Goal: Information Seeking & Learning: Compare options

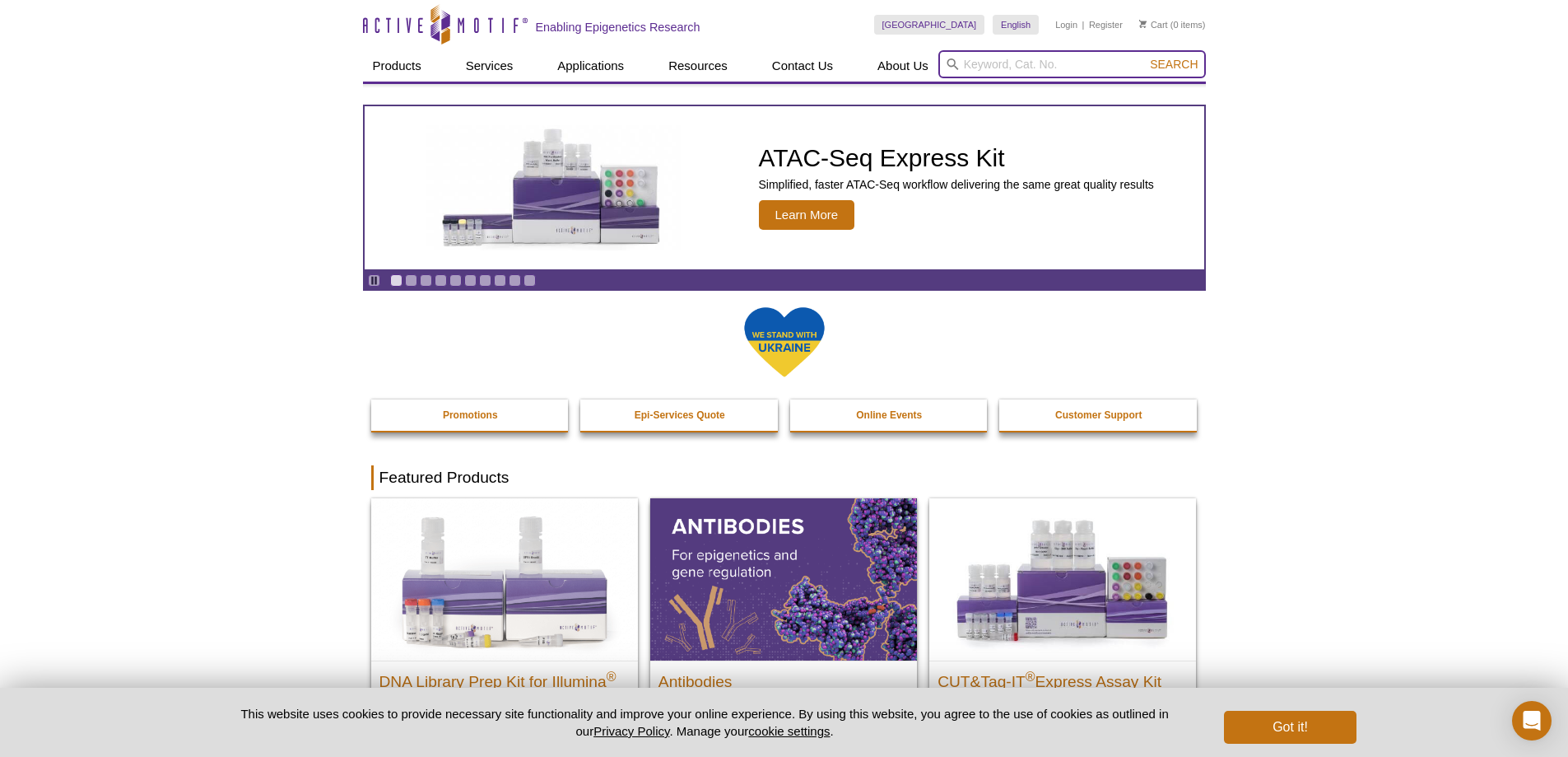
click at [997, 72] on input "search" at bounding box center [1072, 64] width 267 height 28
paste input "39161"
type input "39161"
click at [1145, 57] on button "Search" at bounding box center [1174, 64] width 58 height 14
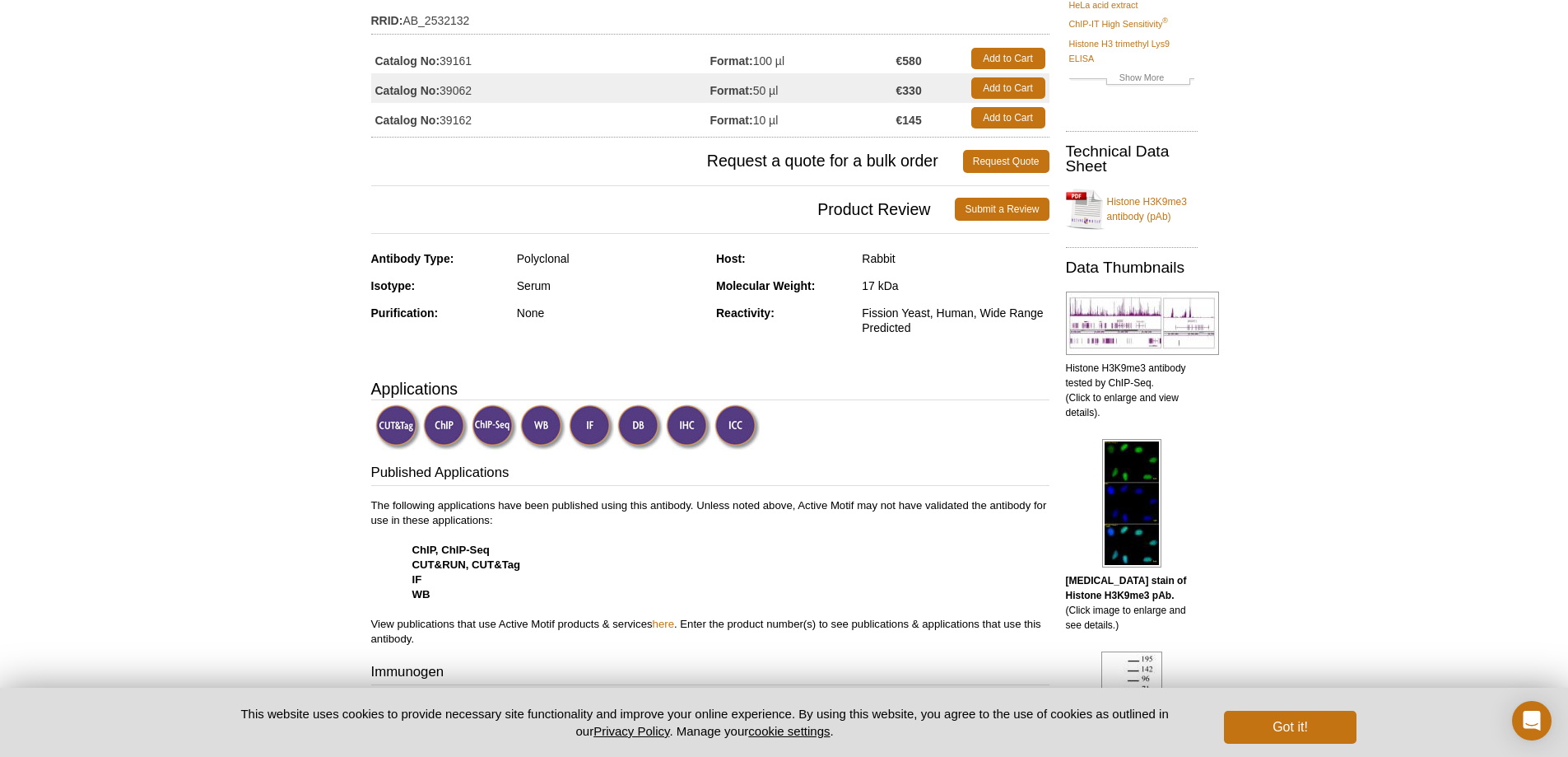
scroll to position [247, 0]
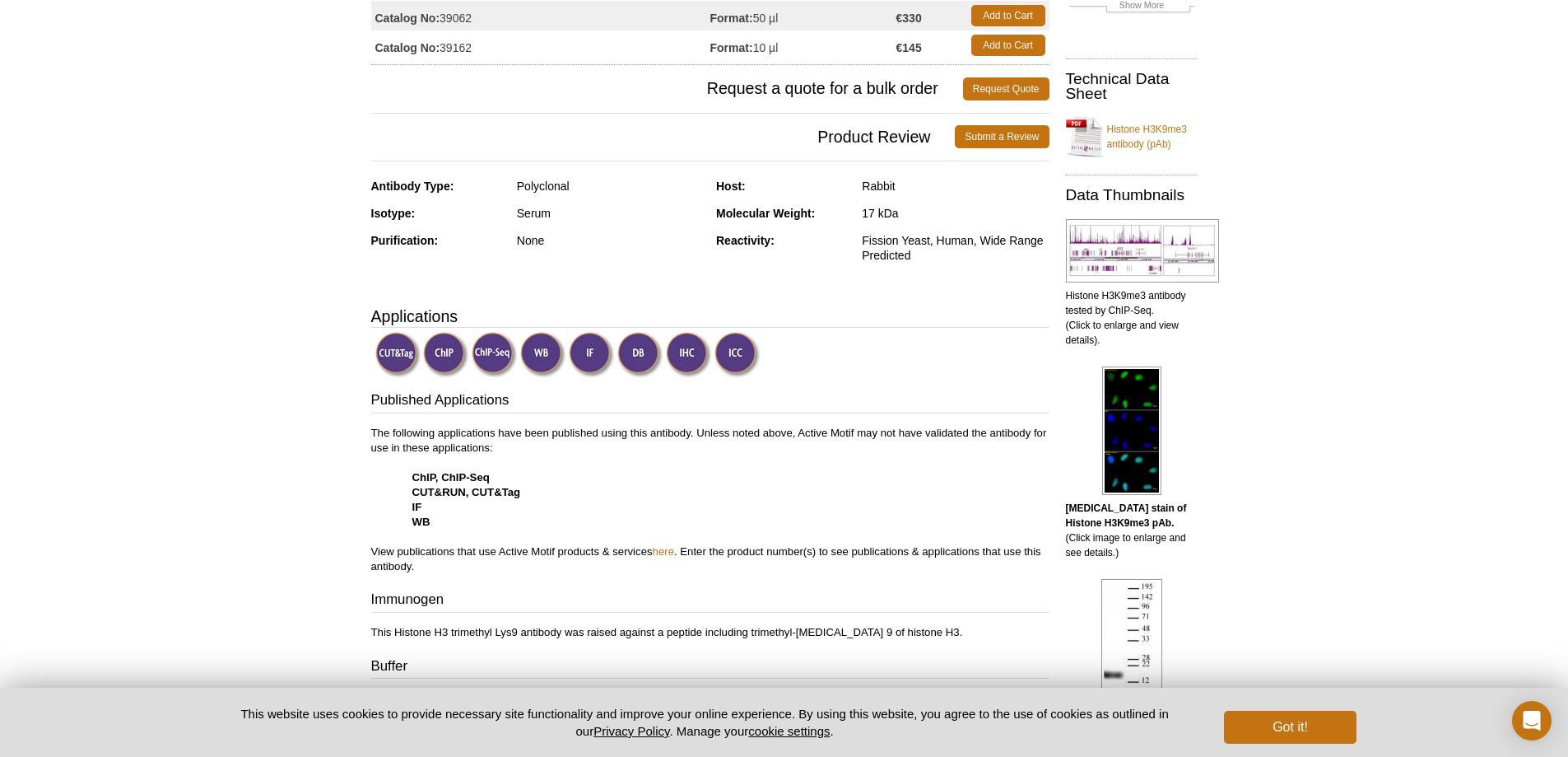
click at [539, 359] on img at bounding box center [543, 354] width 45 height 45
click at [545, 352] on img at bounding box center [543, 354] width 45 height 45
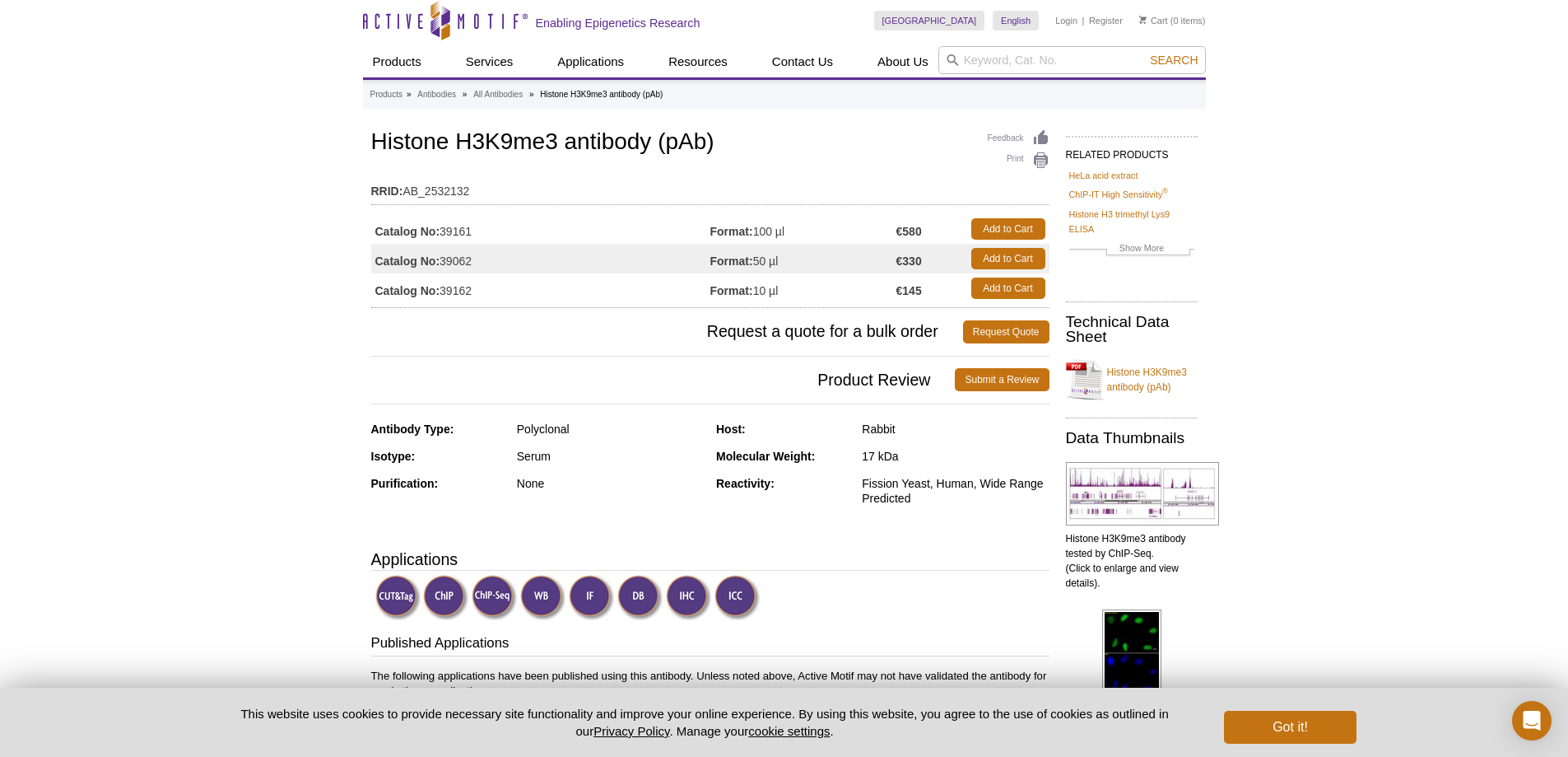
scroll to position [0, 0]
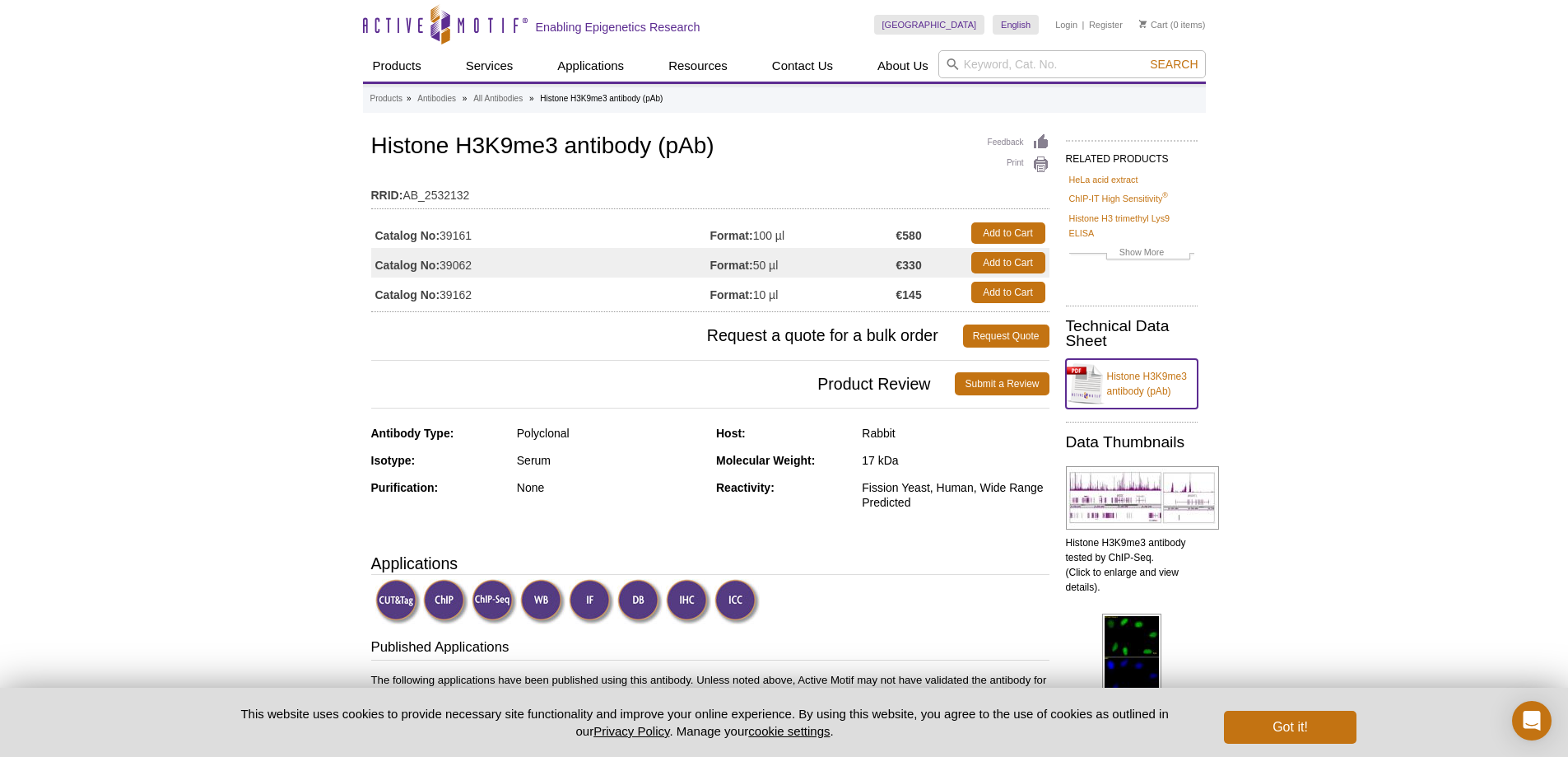
click at [1108, 382] on link "Histone H3K9me3 antibody (pAb)" at bounding box center [1131, 383] width 131 height 50
click at [1020, 64] on input "search" at bounding box center [1072, 64] width 267 height 28
paste input "61101"
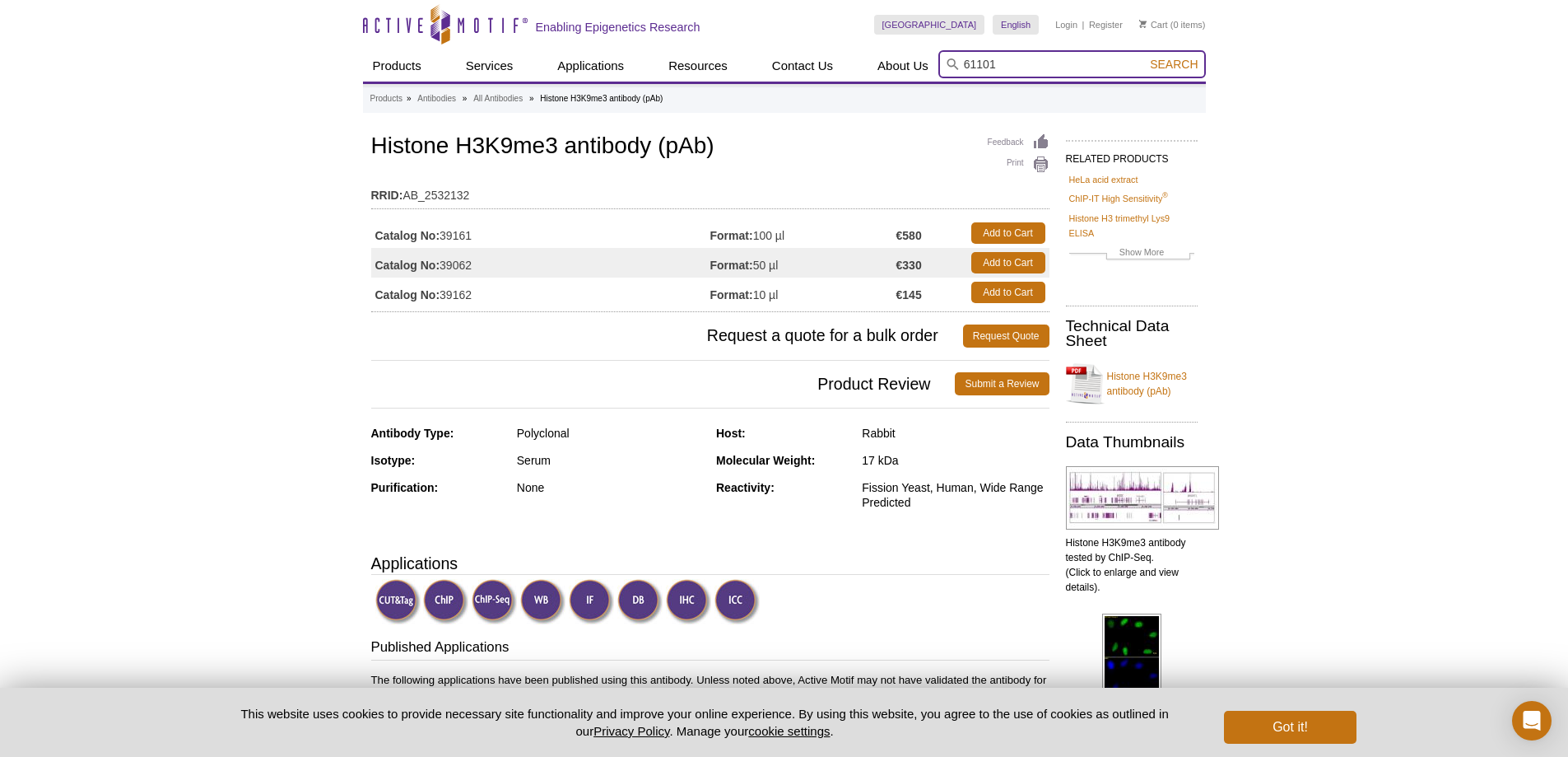
click at [1145, 57] on button "Search" at bounding box center [1174, 64] width 58 height 14
click at [1023, 88] on li "61101 / 61902 / 61102 – Histone H3K36me3 antibody (pAb)" at bounding box center [1086, 91] width 294 height 23
type input "61101 / 61902 / 61102 – Histone H3K36me3 antibody (pAb)"
click at [1174, 63] on span "Search" at bounding box center [1174, 64] width 48 height 14
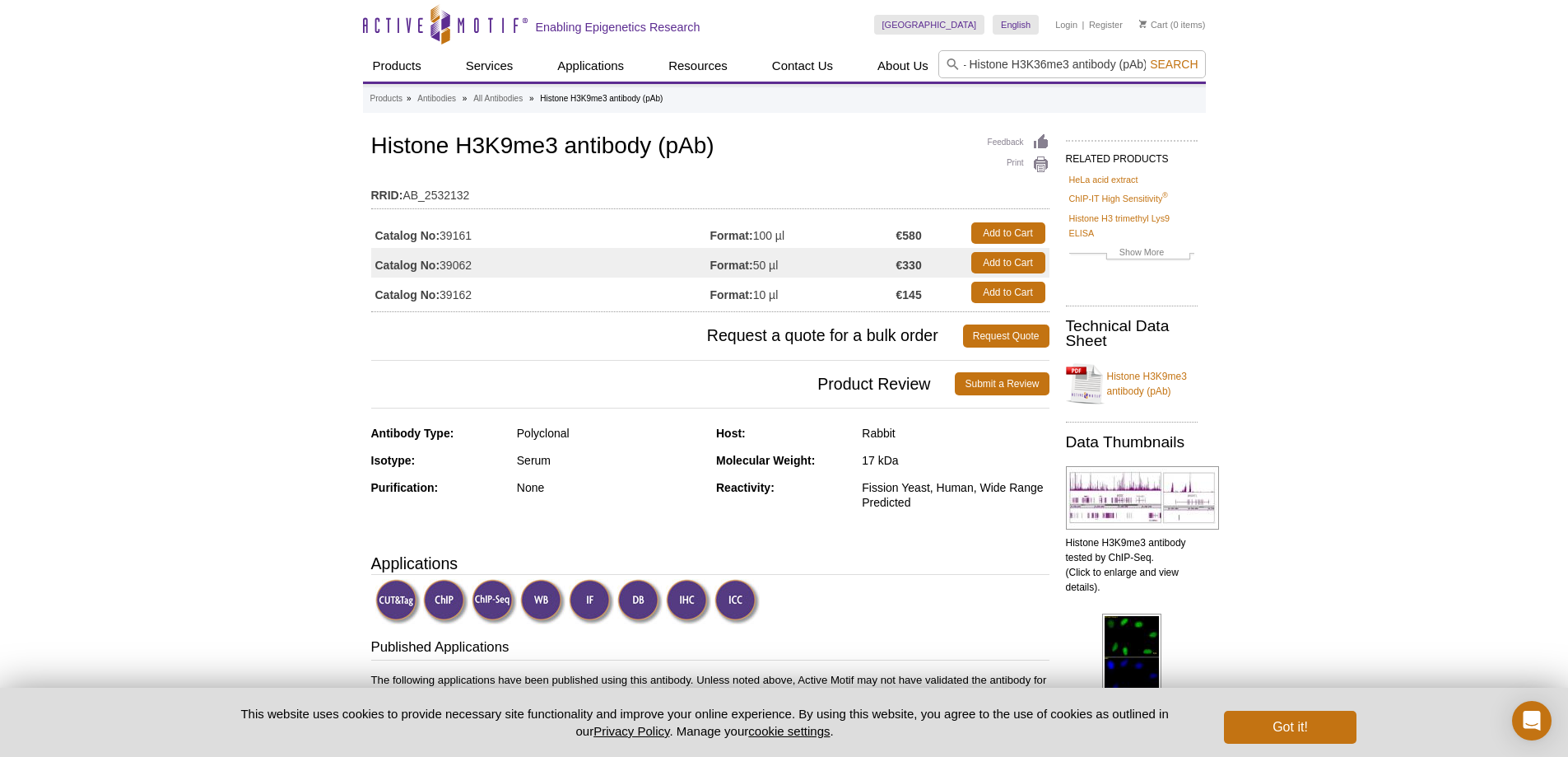
scroll to position [0, 0]
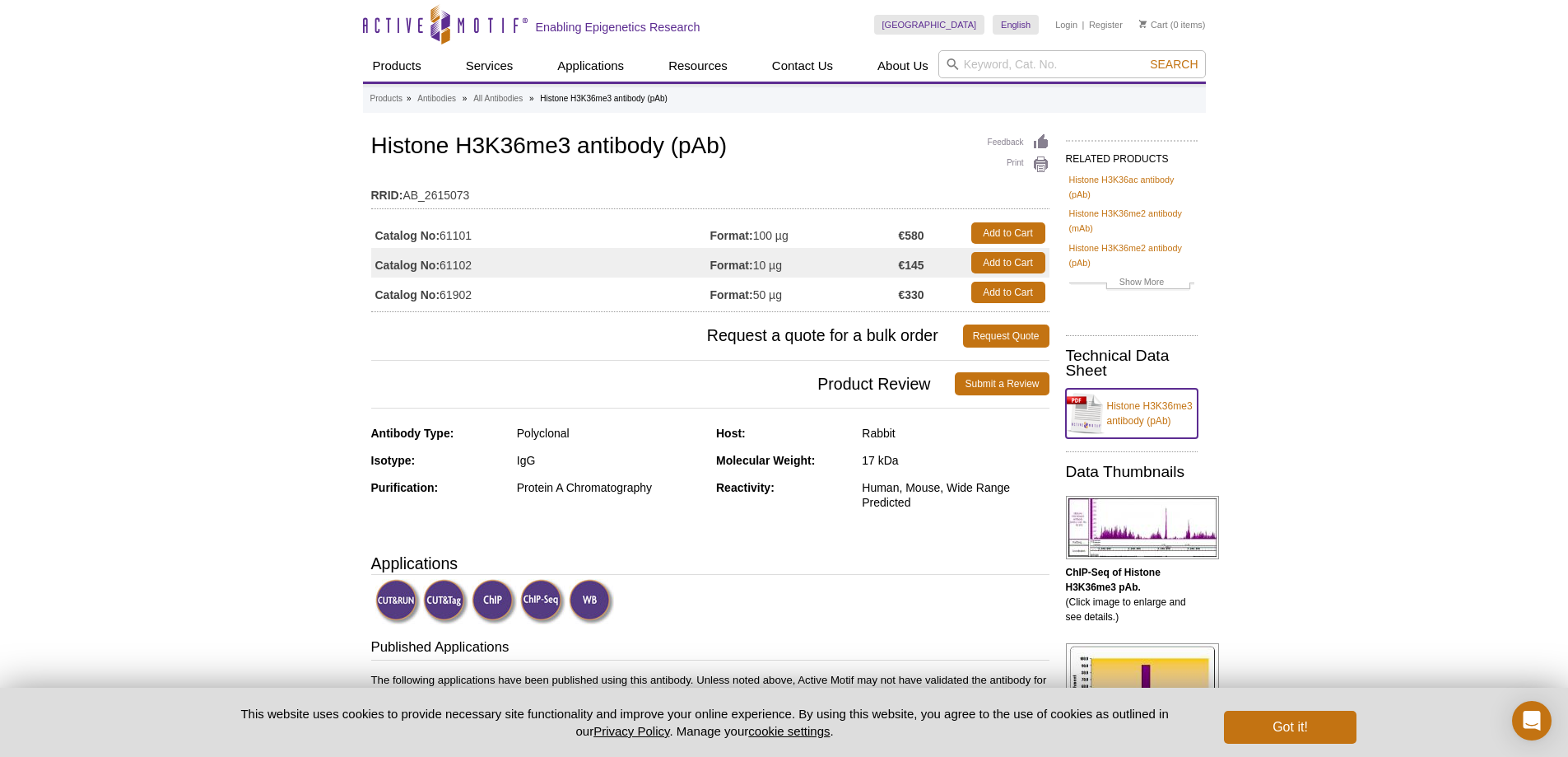
click at [1138, 425] on link "Histone H3K36me3 antibody (pAb)" at bounding box center [1131, 413] width 131 height 50
click at [990, 62] on input "search" at bounding box center [1072, 64] width 267 height 28
paste input "39159"
type input "39159"
click at [1174, 63] on span "Search" at bounding box center [1174, 64] width 48 height 14
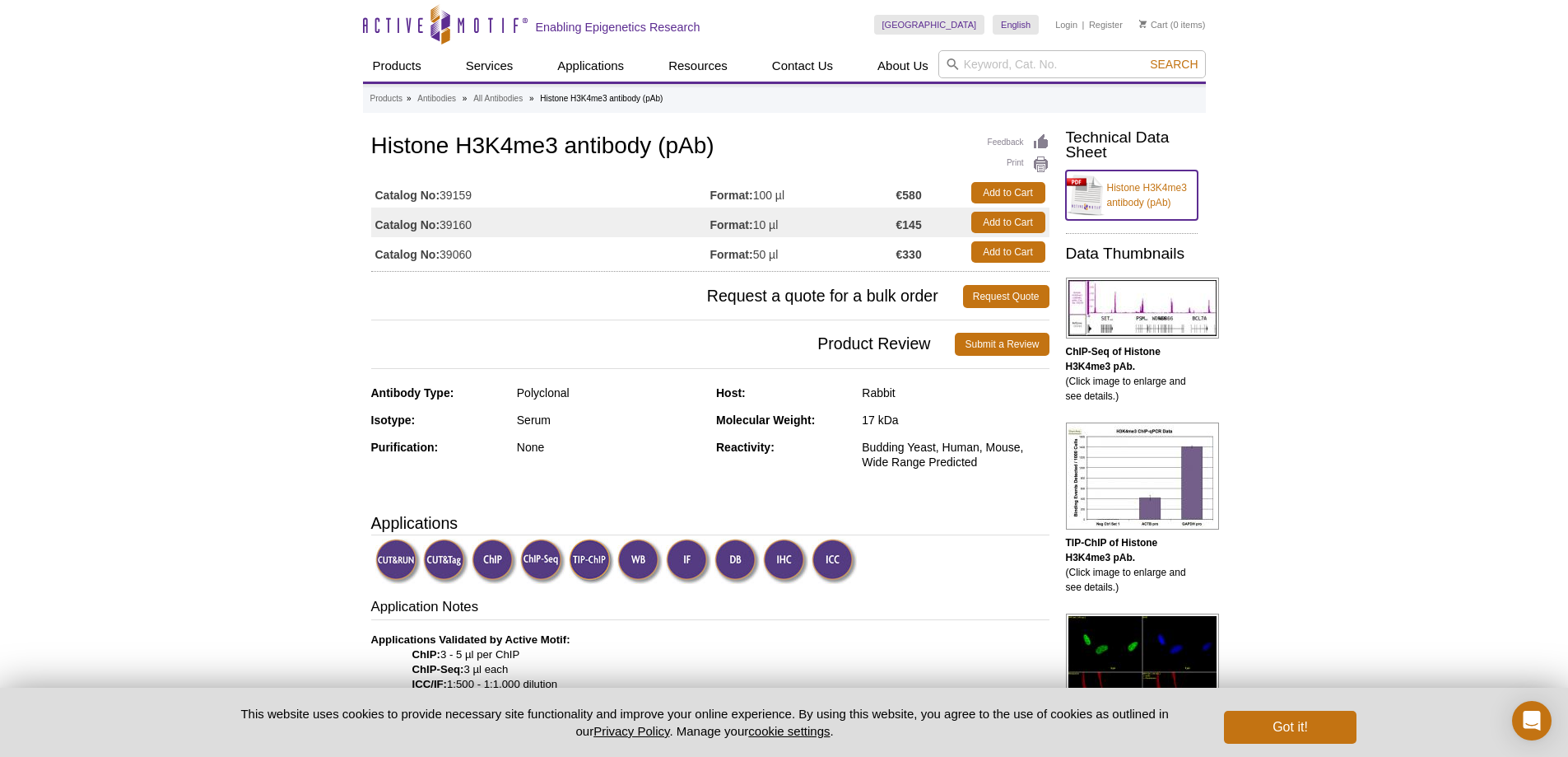
click at [1109, 193] on link "Histone H3K4me3 antibody (pAb)" at bounding box center [1131, 195] width 131 height 50
